Goal: Find specific page/section: Find specific page/section

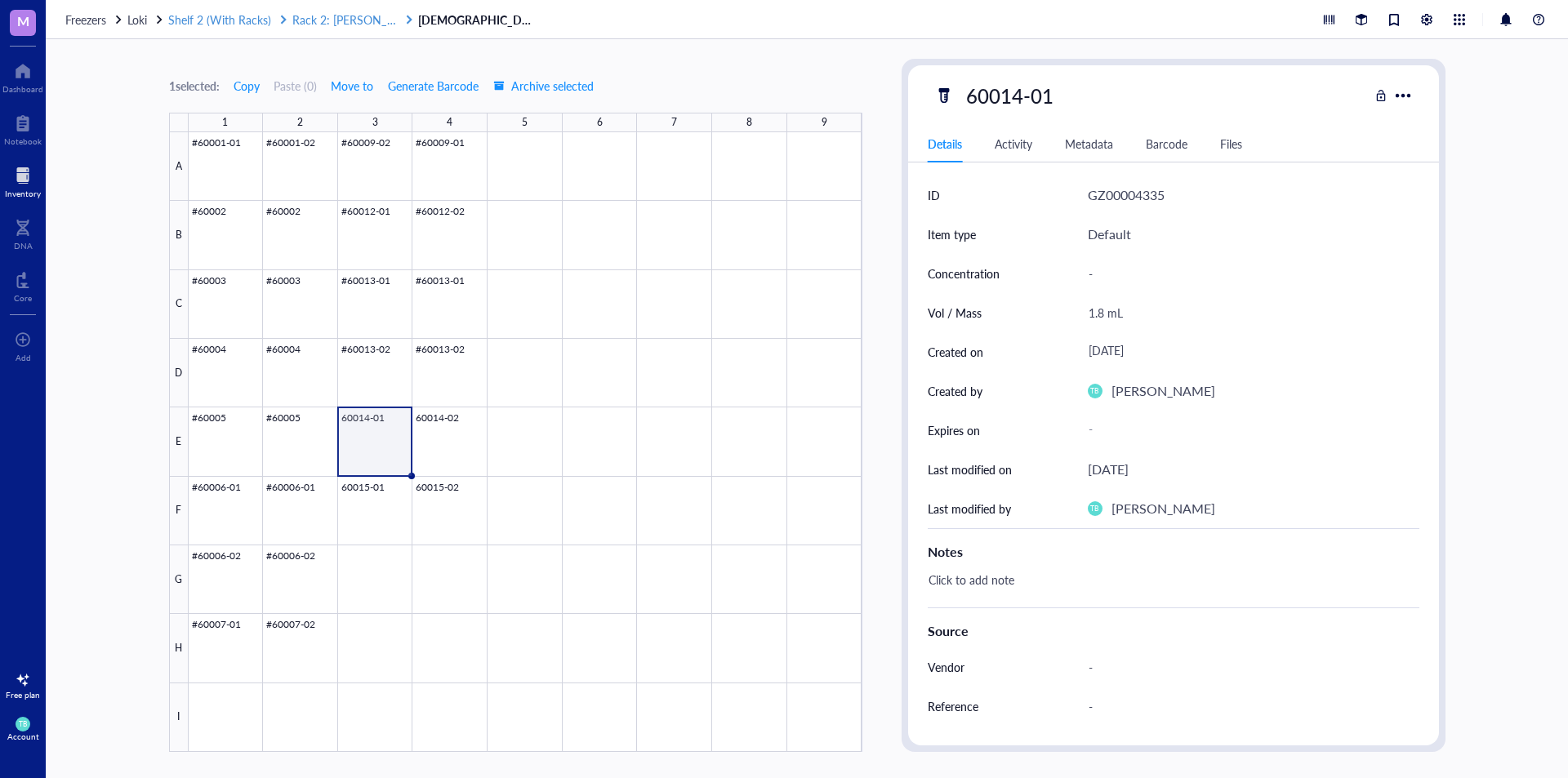
click at [329, 17] on span "Rack 2: [PERSON_NAME]/[PERSON_NAME] Lab (EPICenter)" at bounding box center [445, 20] width 307 height 17
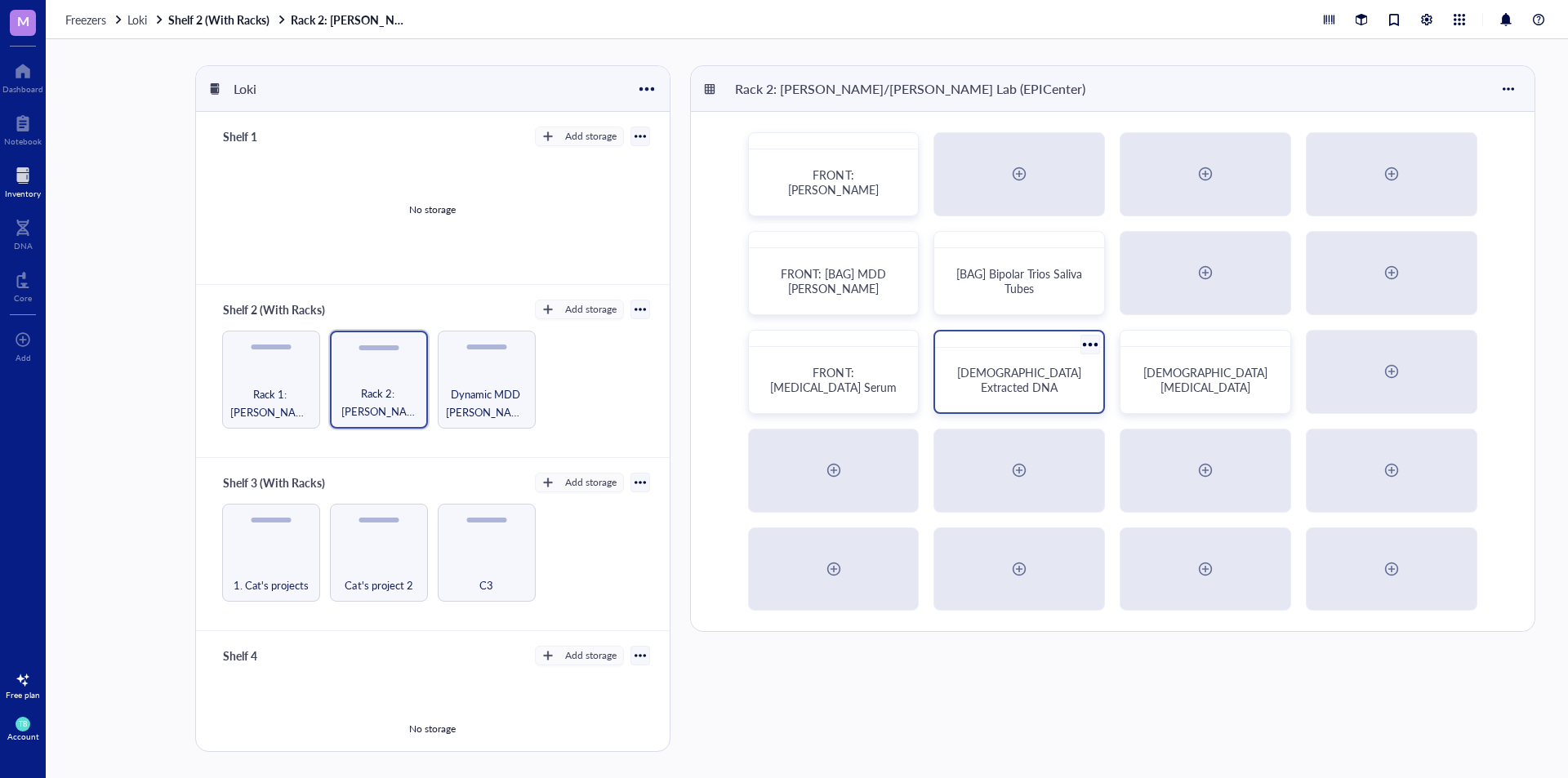
click at [1032, 383] on span "[DEMOGRAPHIC_DATA] Extracted DNA" at bounding box center [1020, 380] width 127 height 31
